Goal: Information Seeking & Learning: Learn about a topic

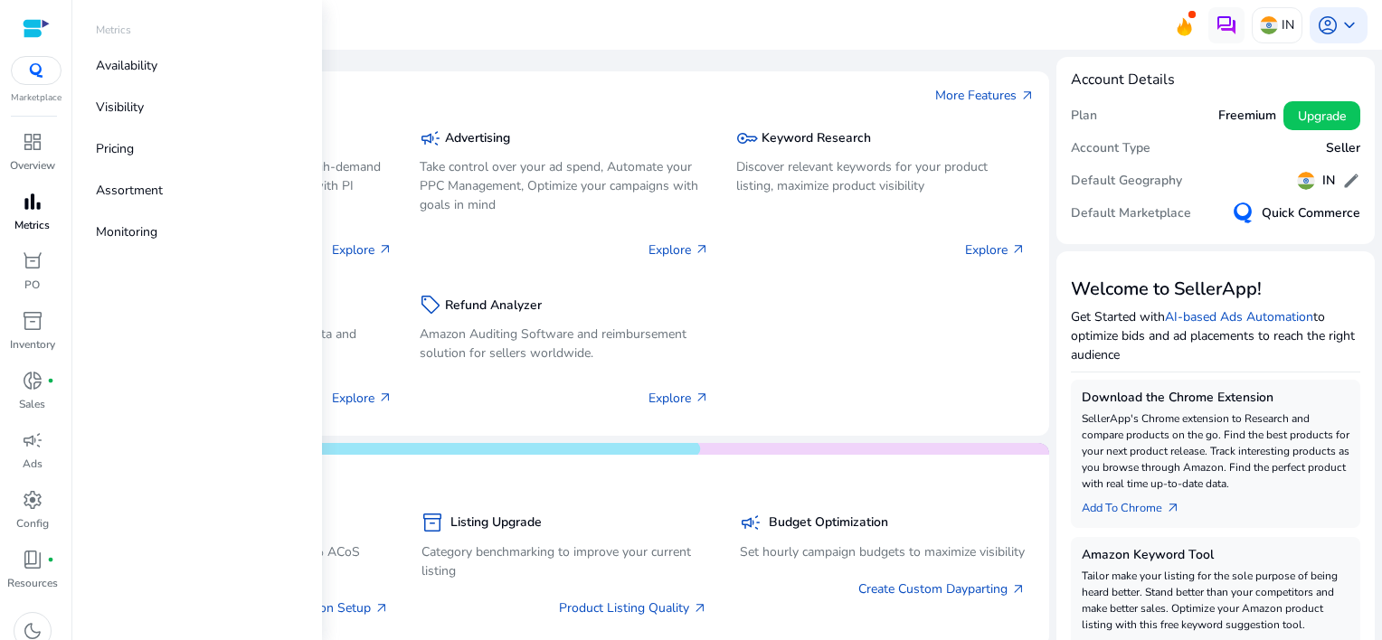
click at [29, 208] on span "bar_chart" at bounding box center [33, 202] width 22 height 22
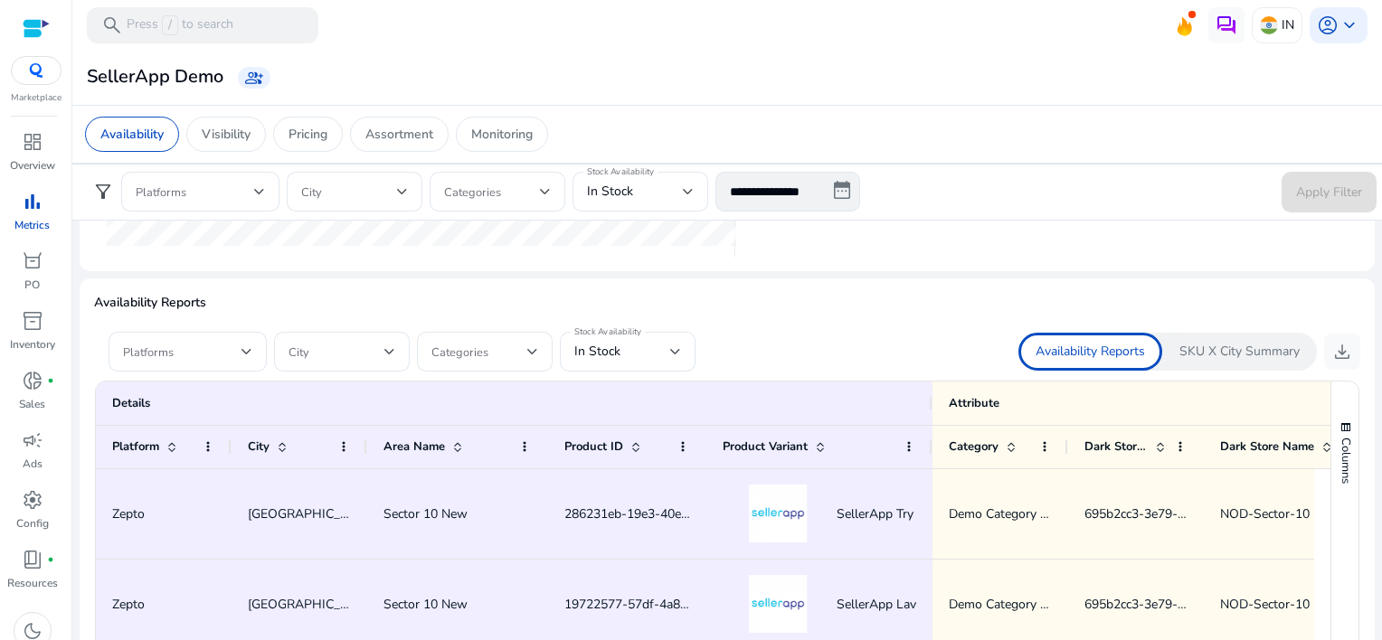
scroll to position [1176, 0]
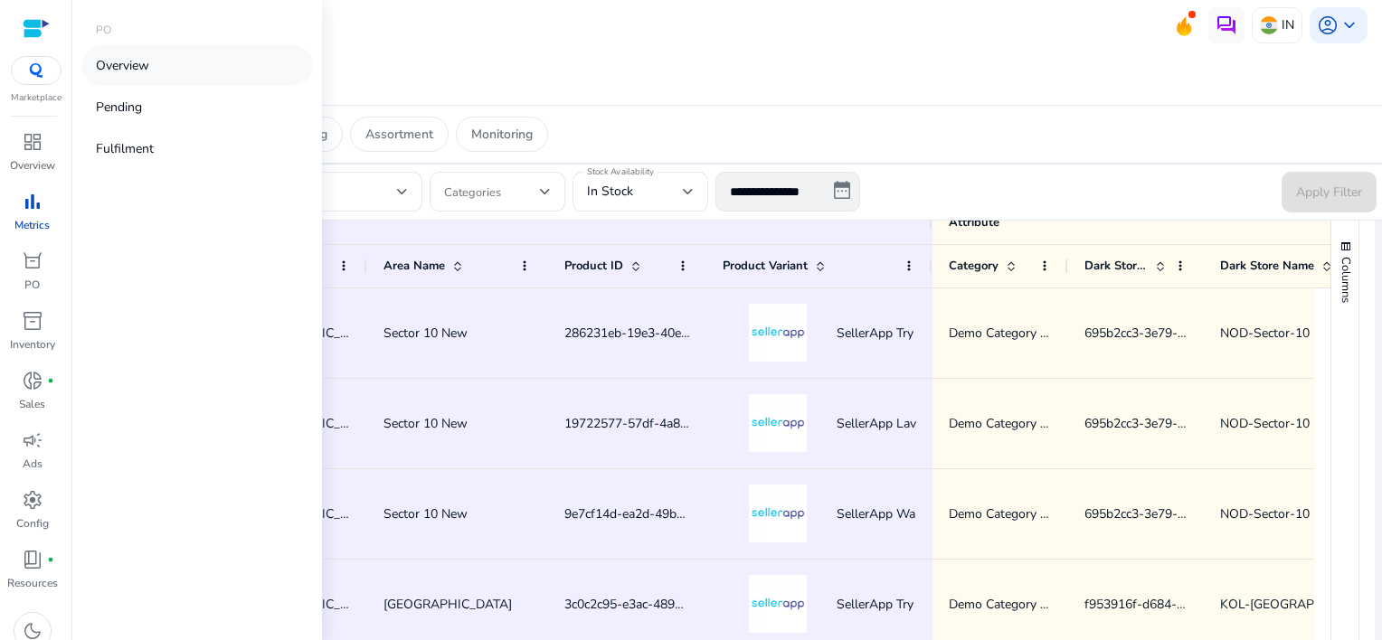
click at [139, 73] on p "Overview" at bounding box center [122, 65] width 53 height 19
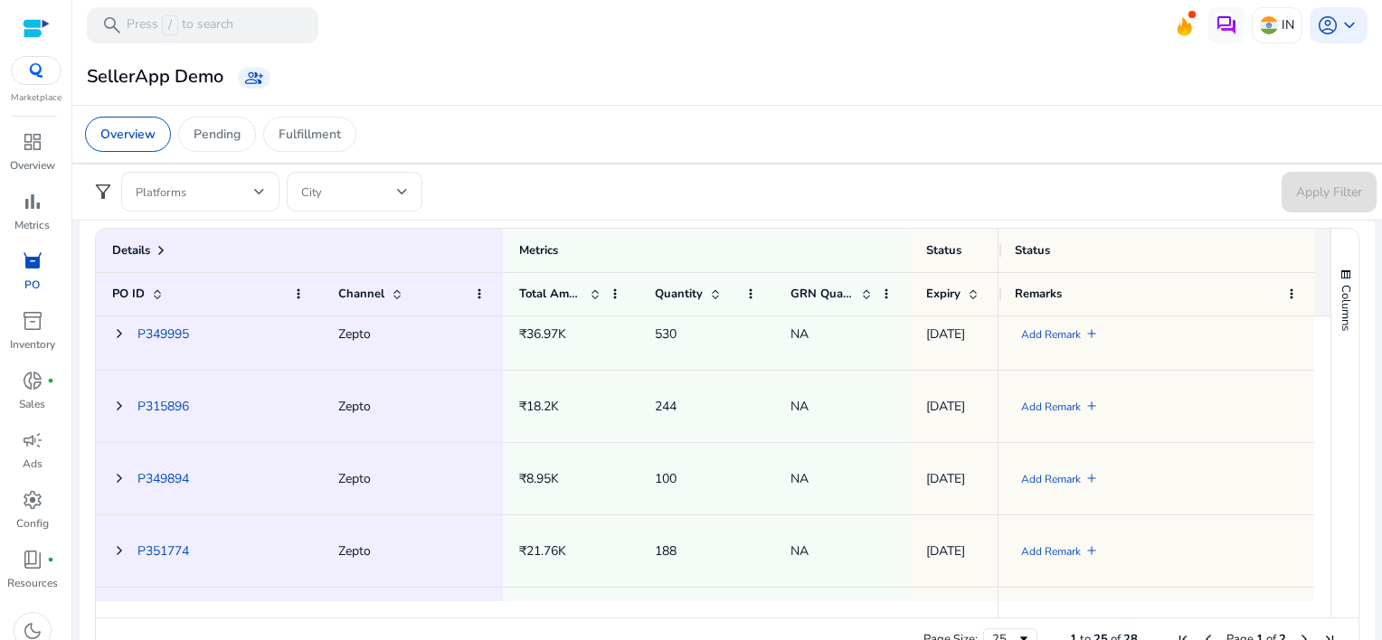
scroll to position [894, 0]
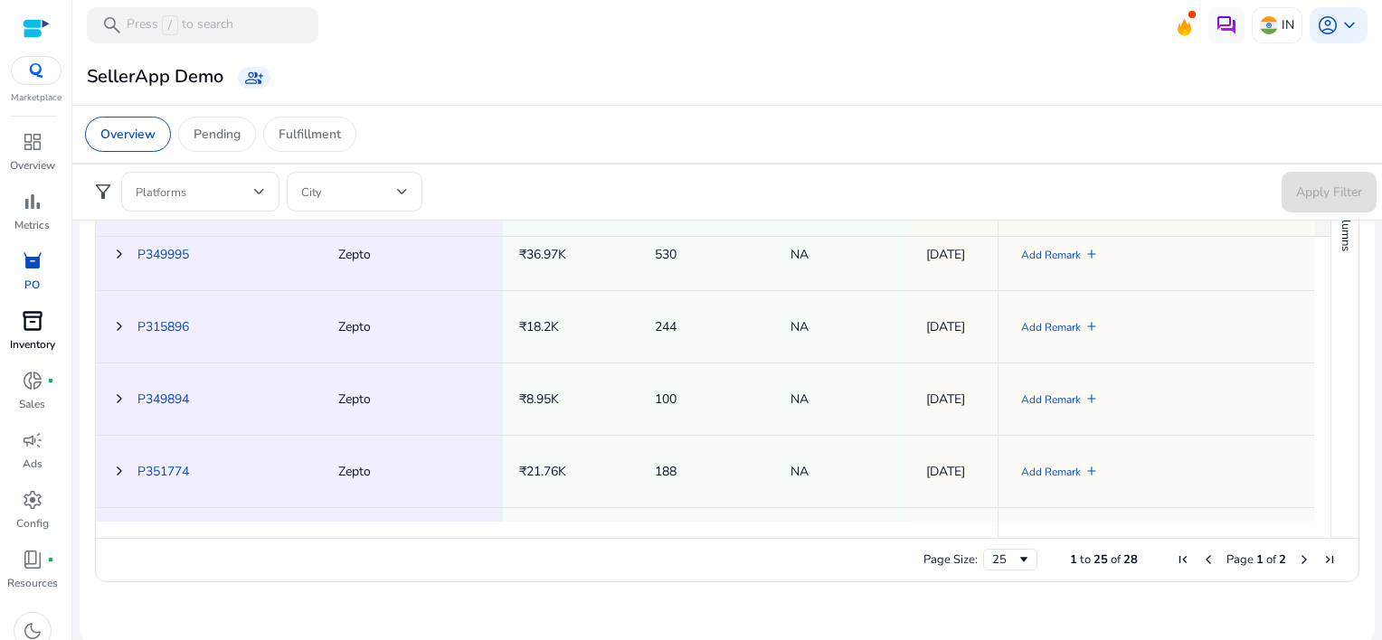
click at [30, 324] on span "inventory_2" at bounding box center [33, 321] width 22 height 22
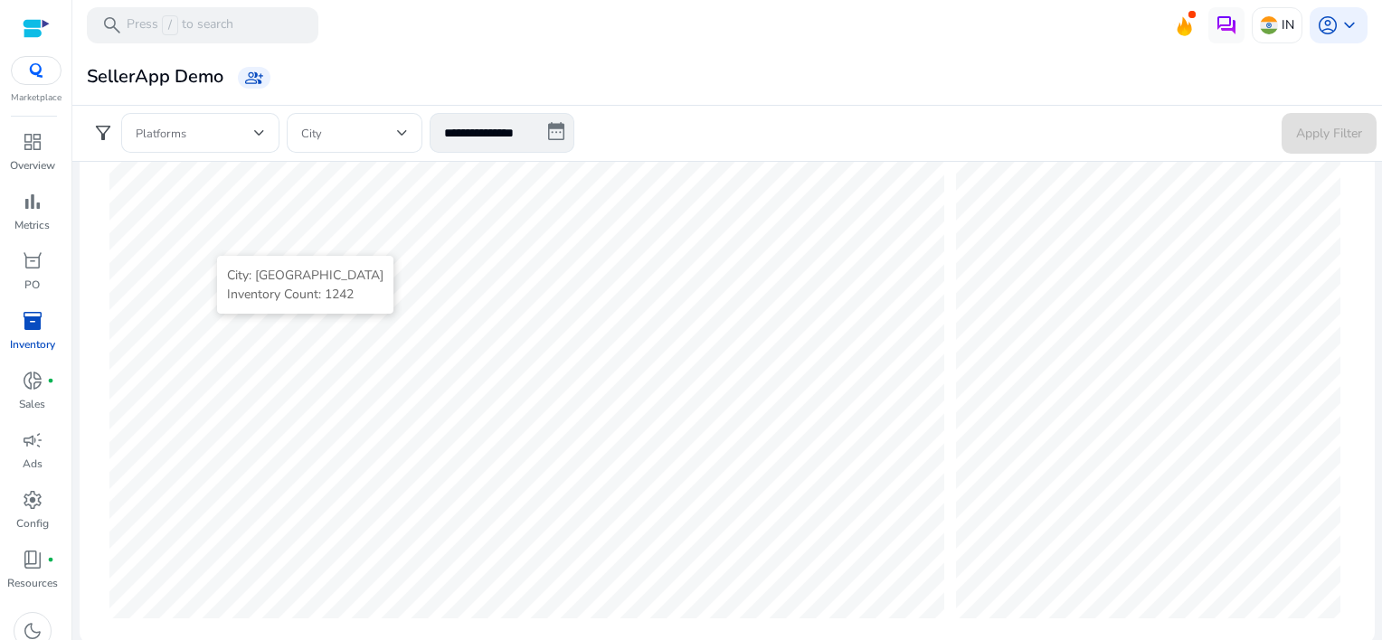
scroll to position [560, 0]
click at [45, 383] on div "donut_small fiber_manual_record" at bounding box center [32, 380] width 51 height 29
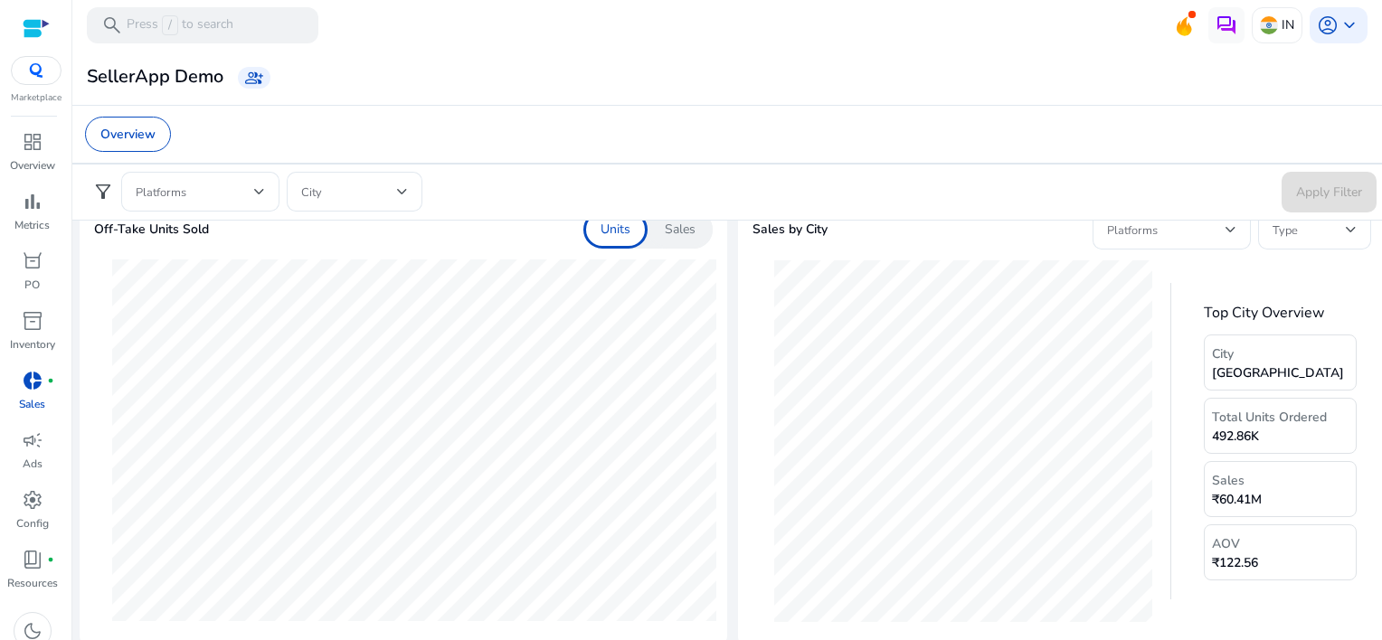
scroll to position [543, 0]
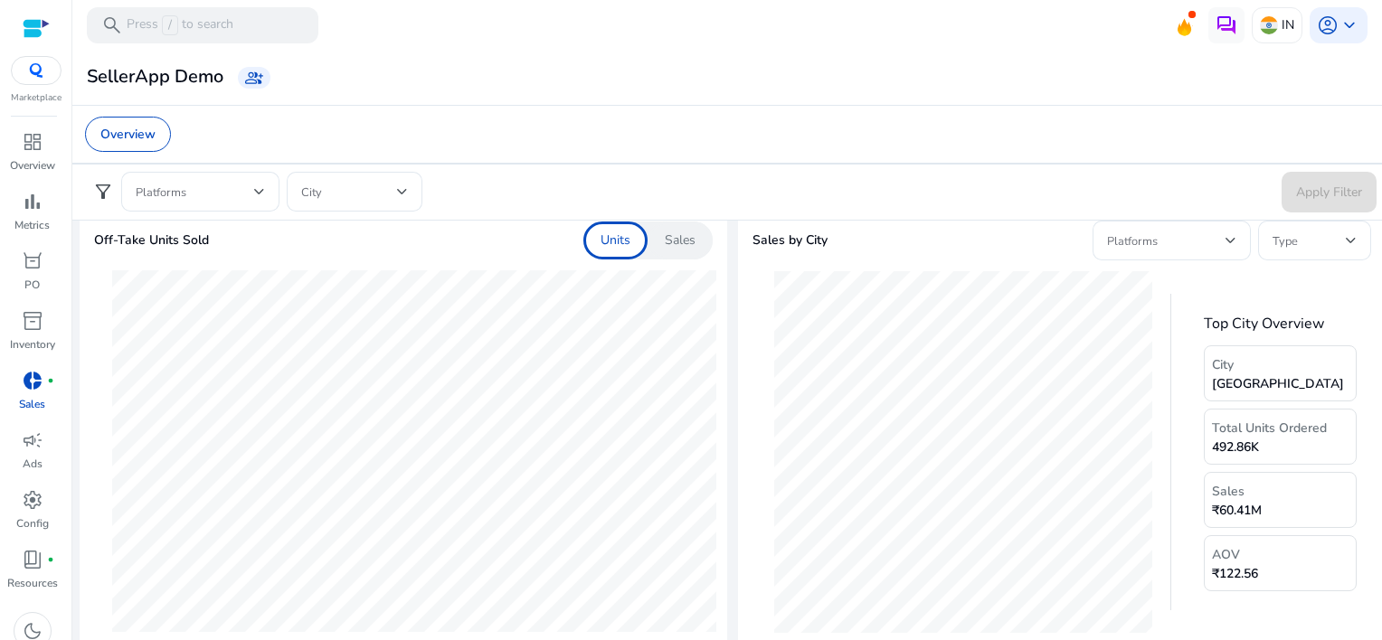
click at [680, 238] on p "Sales" at bounding box center [680, 241] width 31 height 18
click at [622, 232] on p "Units" at bounding box center [616, 241] width 30 height 18
click at [669, 242] on p "Sales" at bounding box center [680, 241] width 31 height 18
click at [619, 242] on p "Units" at bounding box center [616, 241] width 30 height 18
click at [691, 239] on p "Sales" at bounding box center [680, 241] width 31 height 18
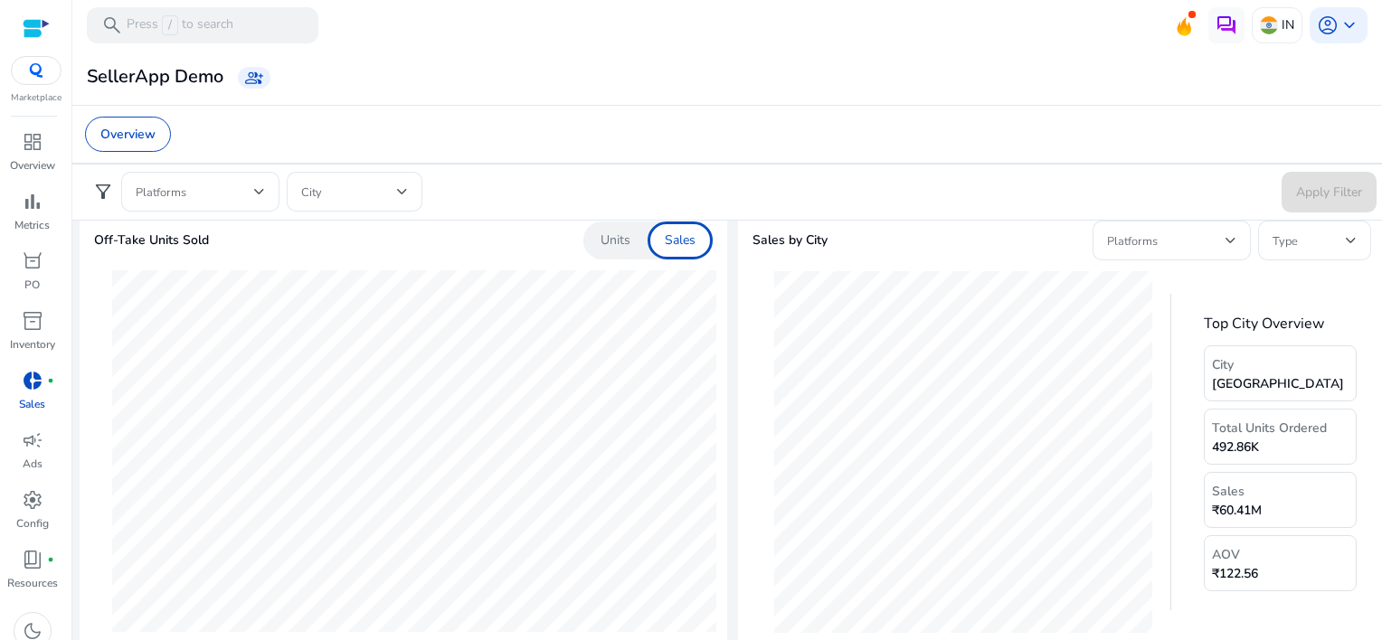
click at [621, 238] on p "Units" at bounding box center [616, 241] width 30 height 18
click at [681, 239] on p "Sales" at bounding box center [680, 241] width 31 height 18
click at [626, 235] on p "Units" at bounding box center [616, 241] width 30 height 18
click at [695, 234] on div "Sales" at bounding box center [680, 241] width 65 height 38
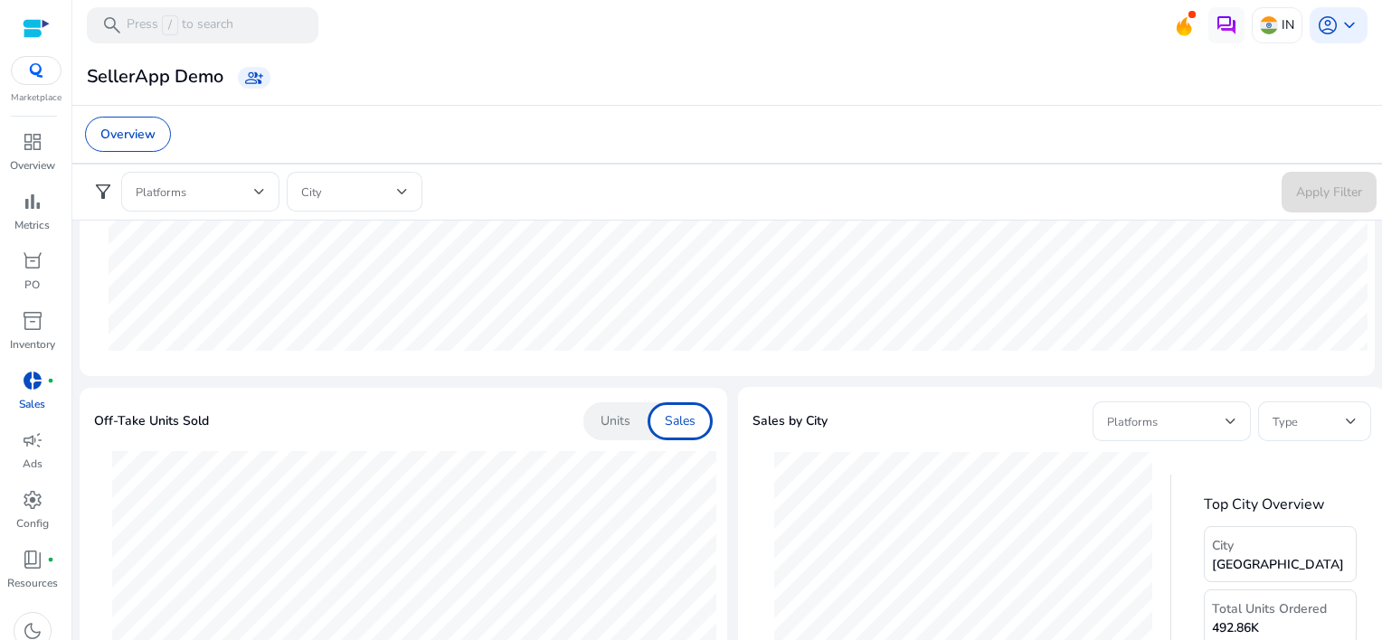
scroll to position [452, 0]
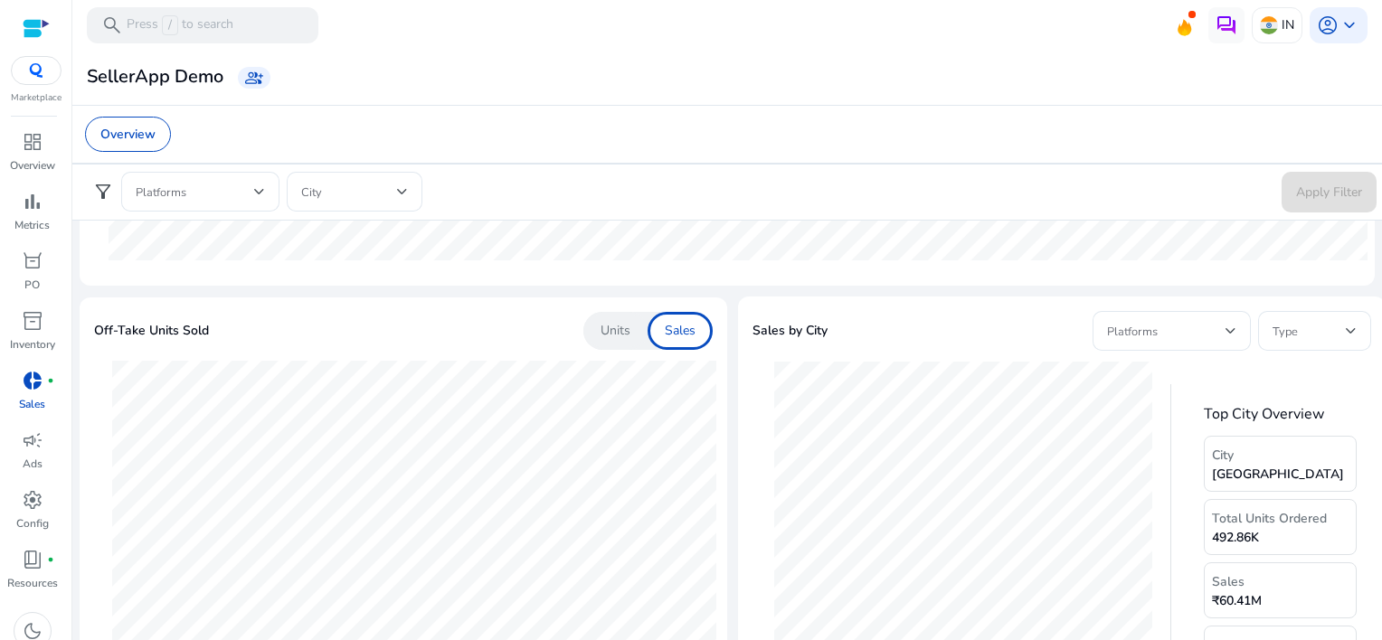
click at [617, 329] on p "Units" at bounding box center [616, 331] width 30 height 18
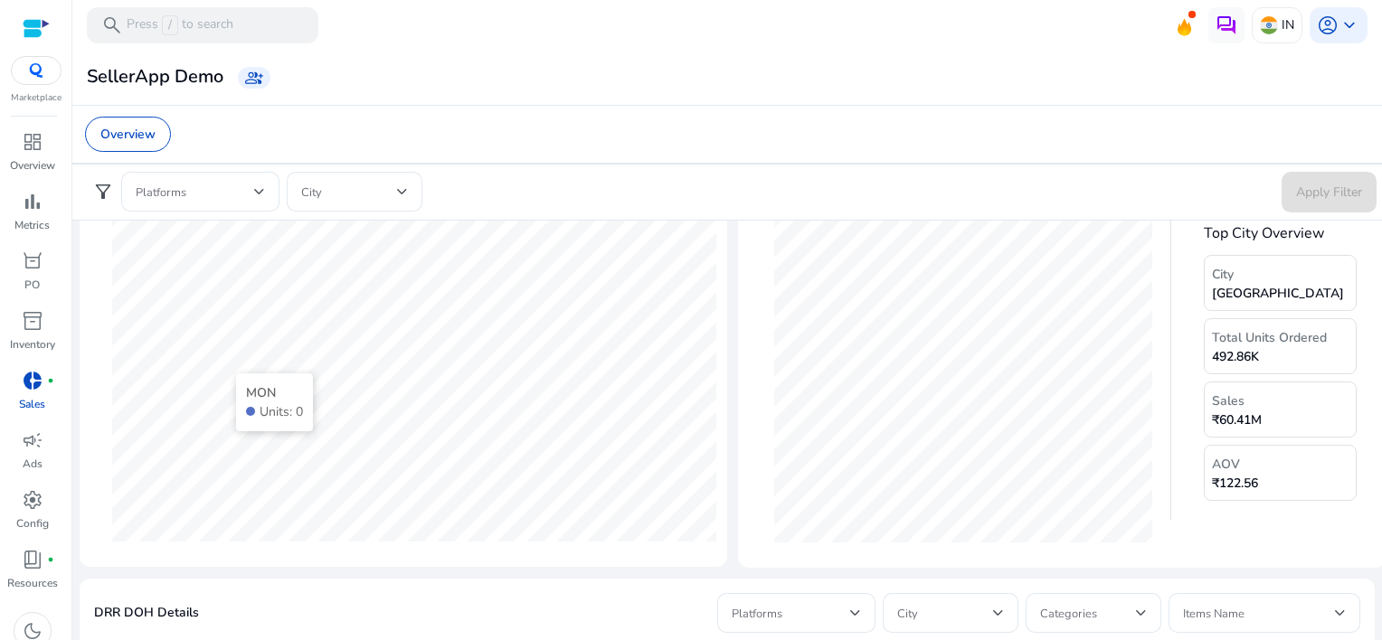
scroll to position [543, 0]
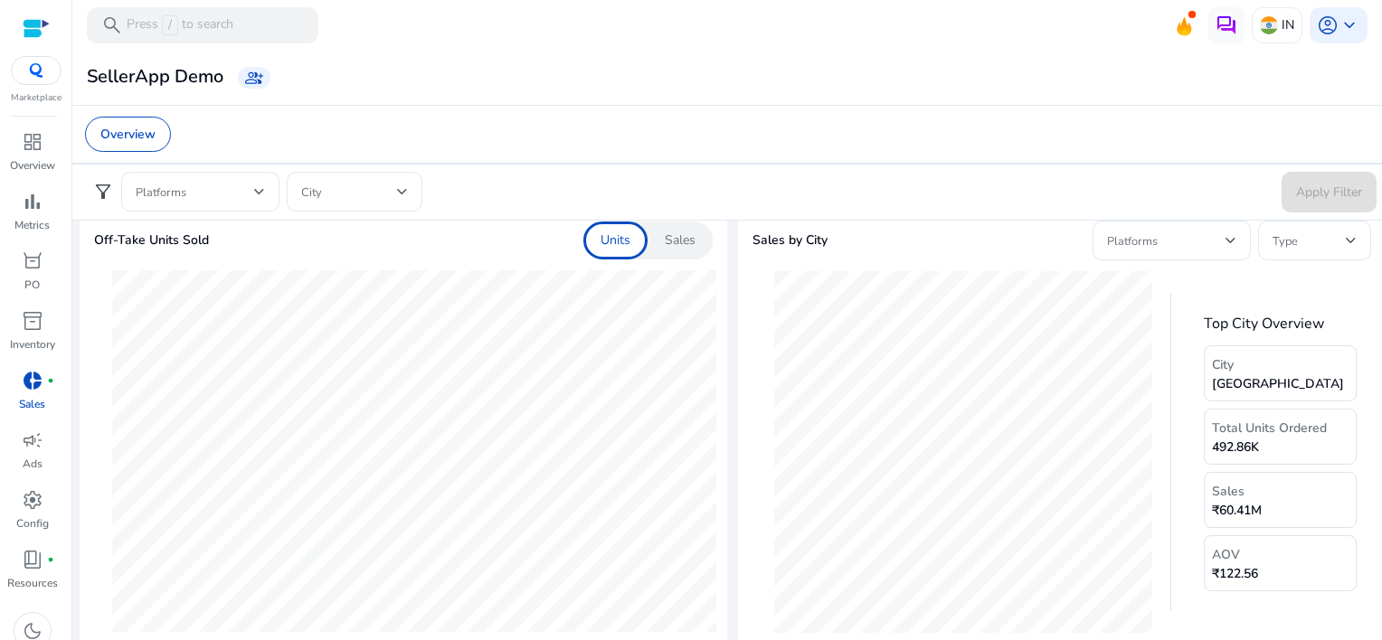
click at [682, 237] on p "Sales" at bounding box center [680, 241] width 31 height 18
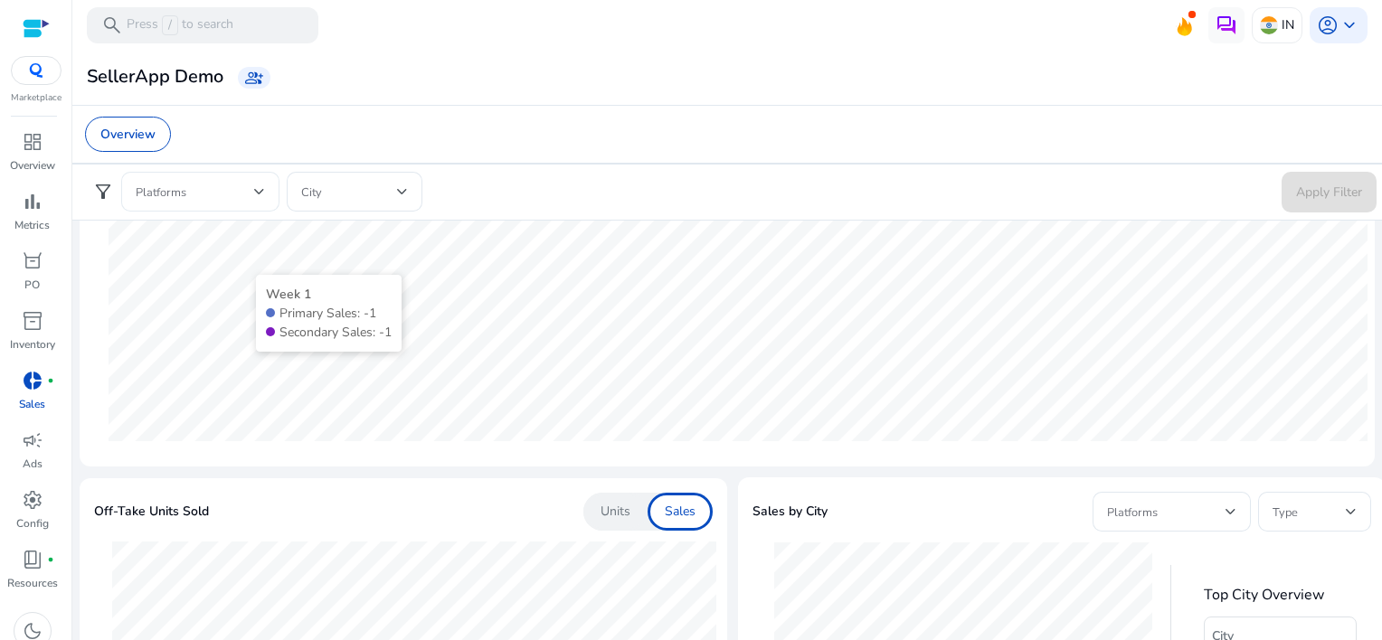
scroll to position [0, 0]
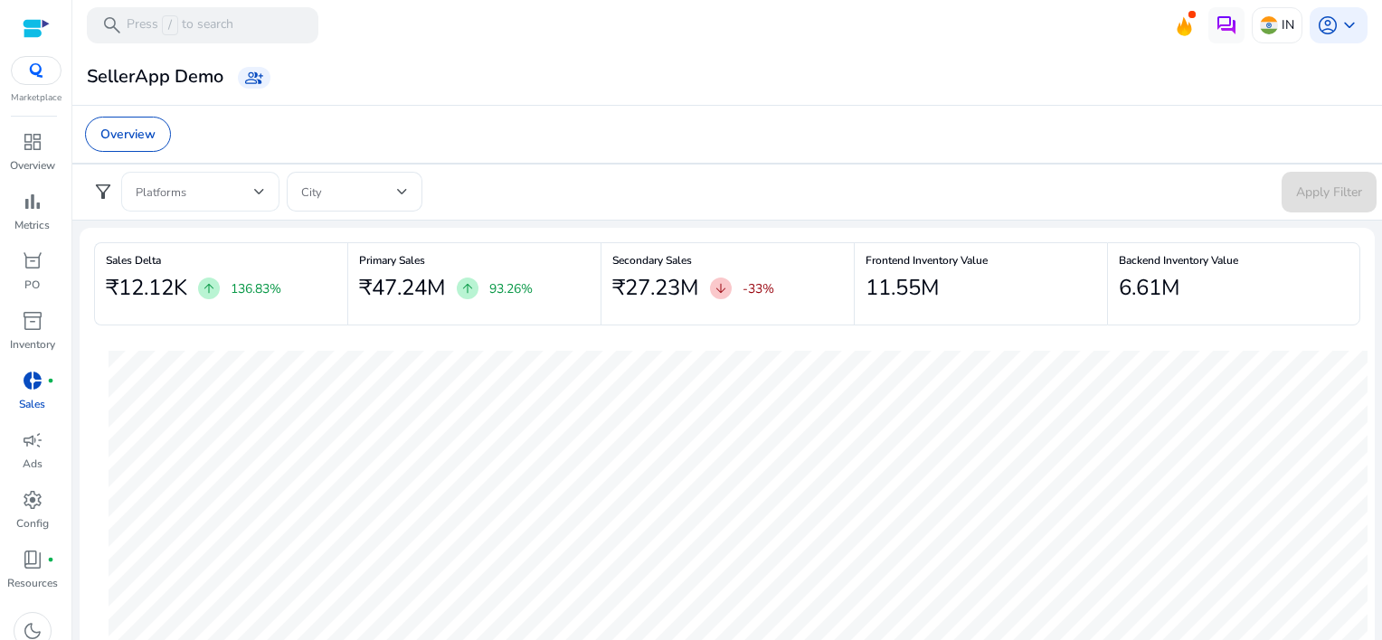
click at [246, 192] on span at bounding box center [195, 192] width 118 height 20
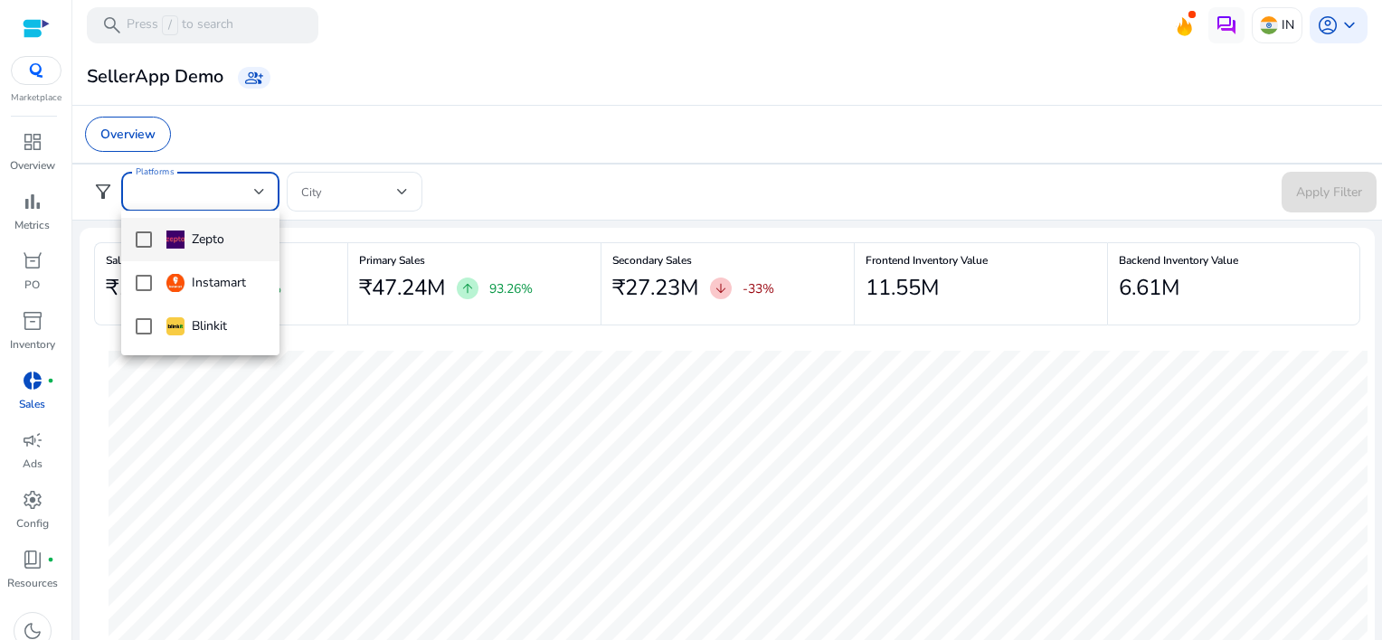
click at [246, 192] on div at bounding box center [691, 320] width 1382 height 640
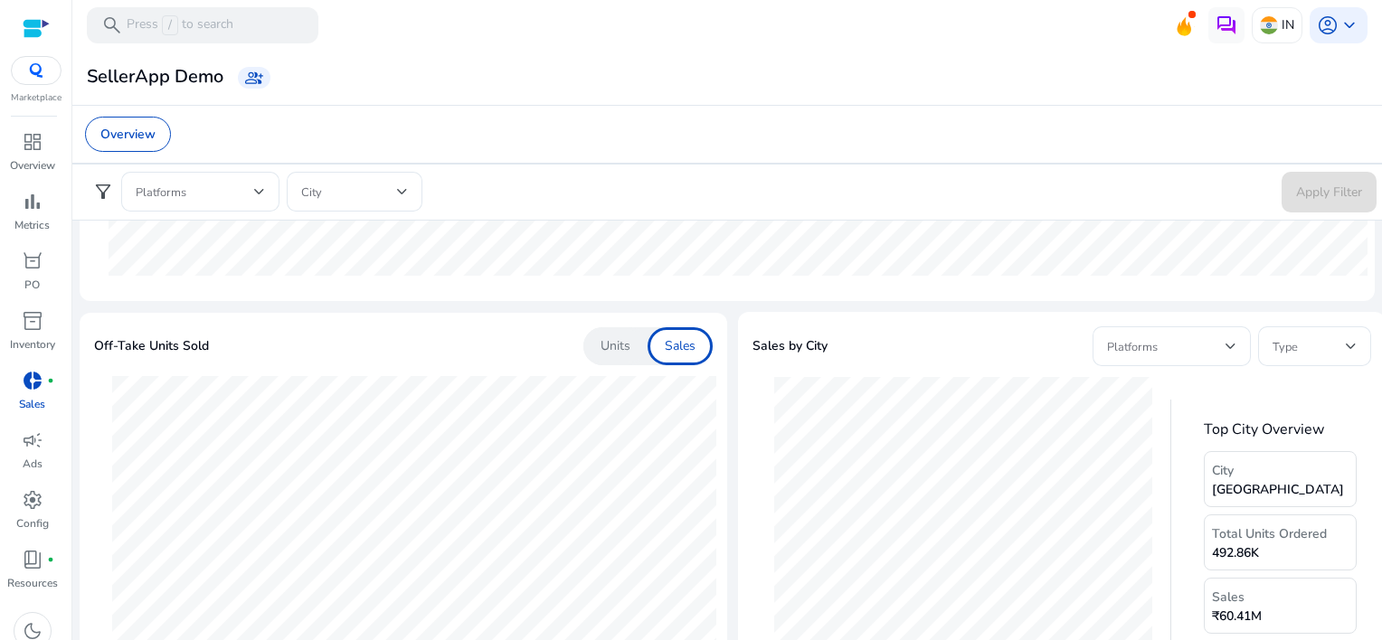
scroll to position [452, 0]
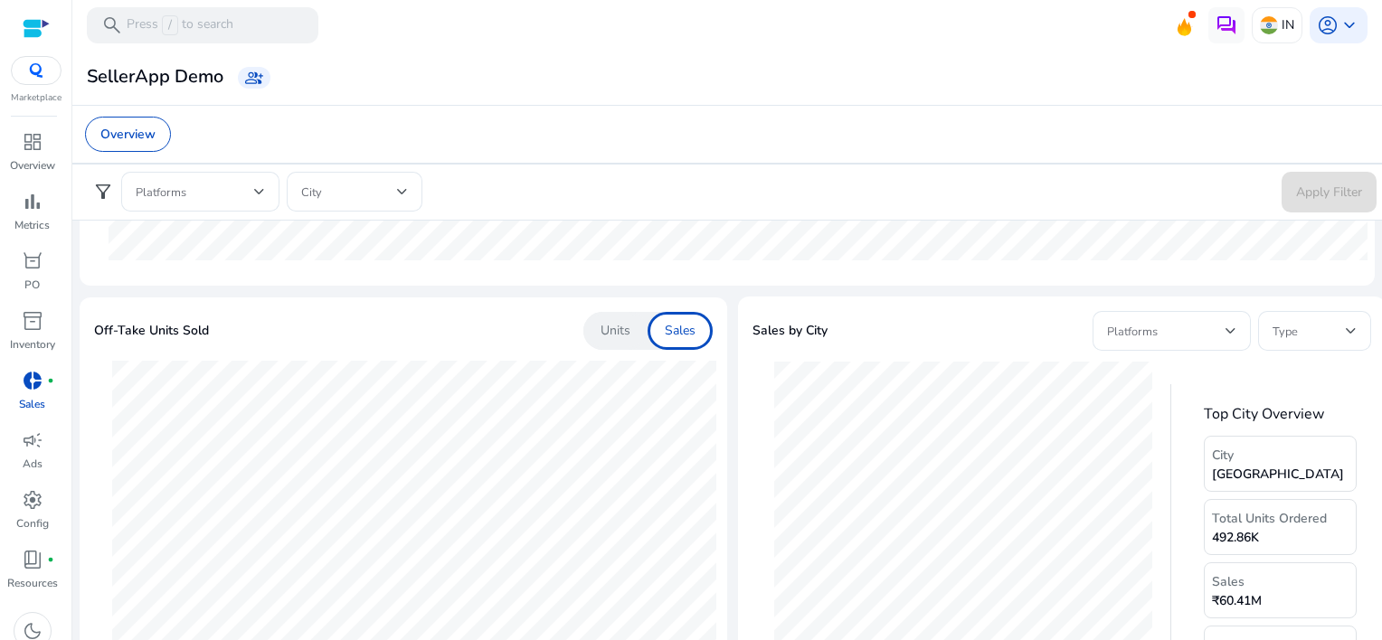
click at [603, 336] on p "Units" at bounding box center [616, 331] width 30 height 18
click at [673, 335] on p "Sales" at bounding box center [680, 331] width 31 height 18
click at [612, 329] on p "Units" at bounding box center [616, 331] width 30 height 18
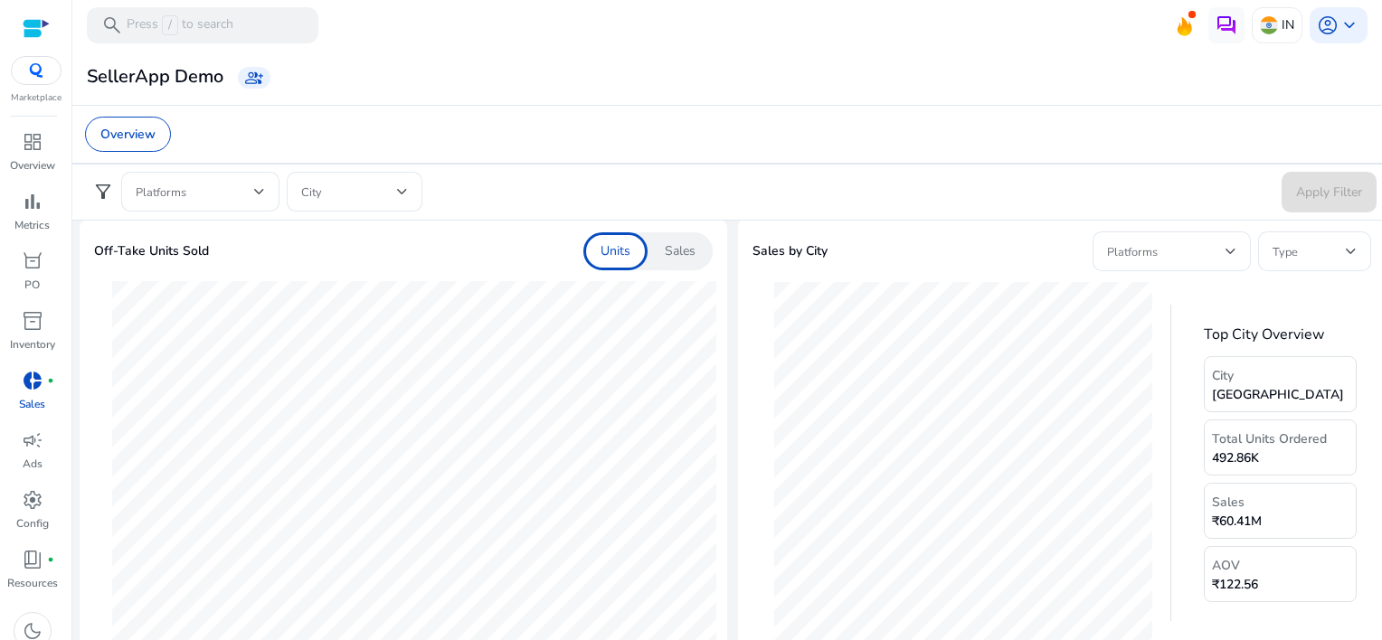
scroll to position [543, 0]
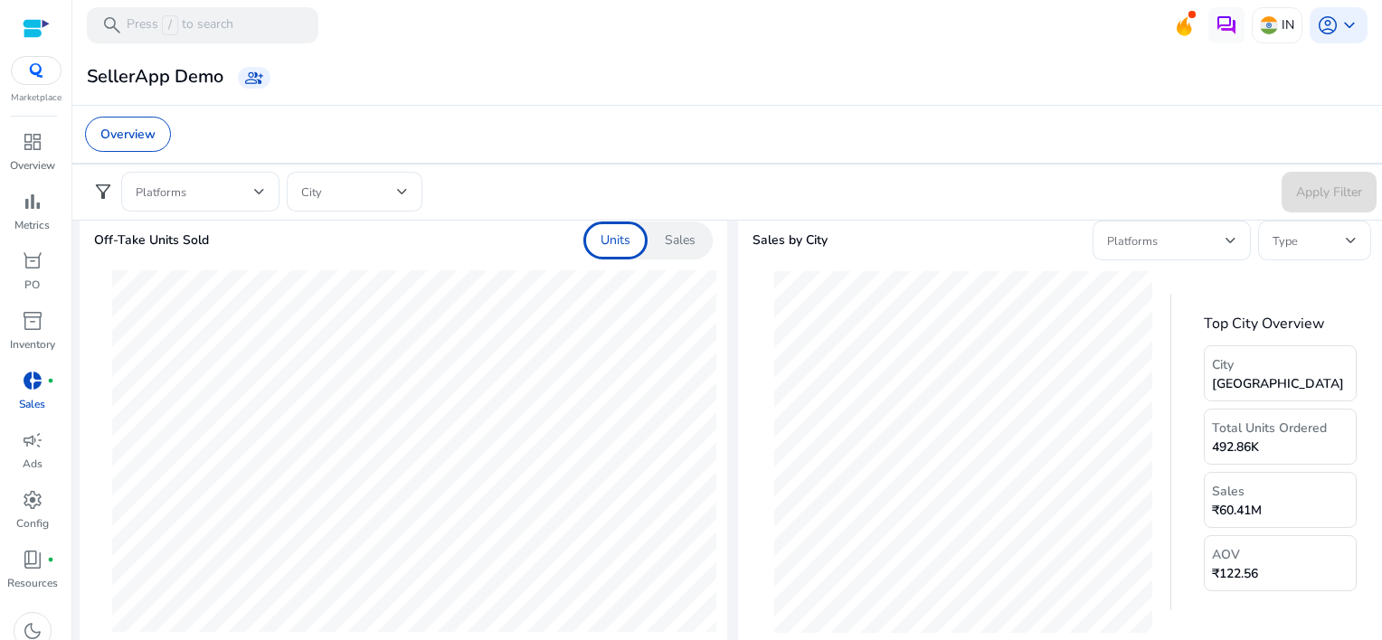
click at [665, 240] on p "Sales" at bounding box center [680, 241] width 31 height 18
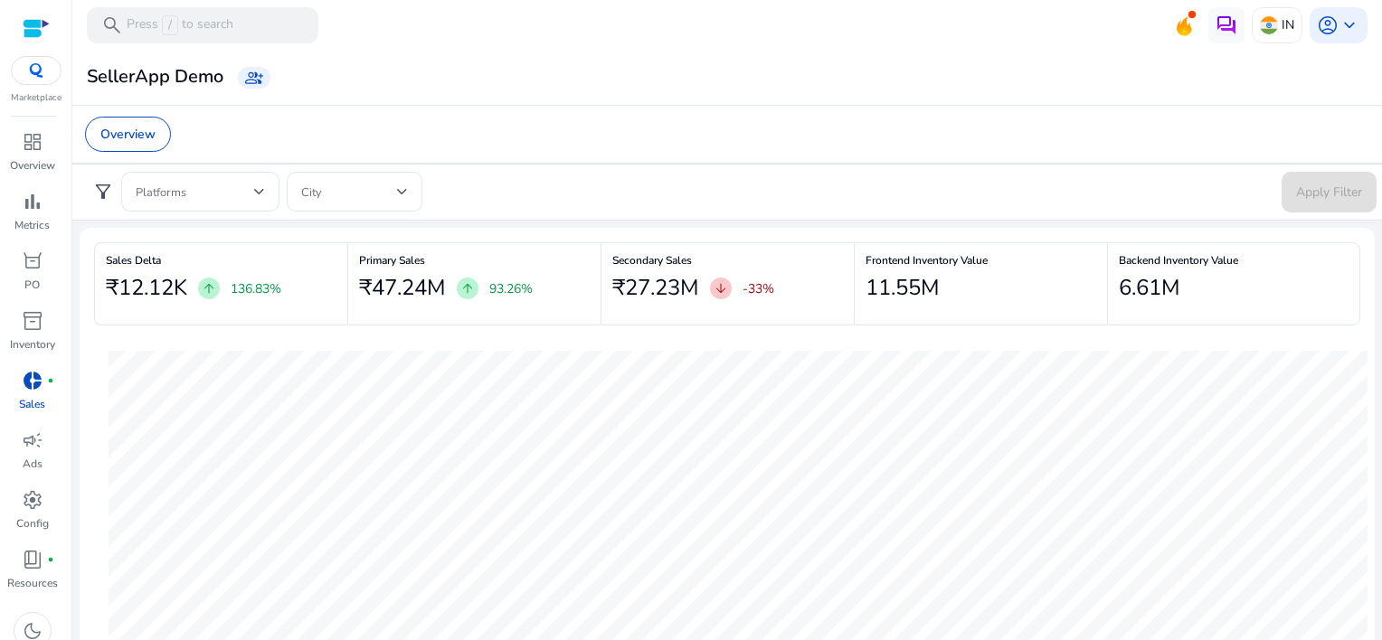
scroll to position [543, 0]
